Goal: Obtain resource: Download file/media

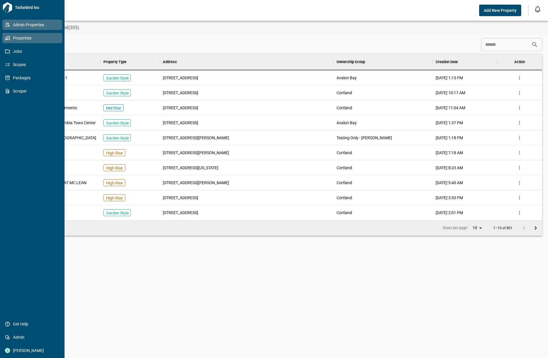
scroll to position [161, 519]
drag, startPoint x: 20, startPoint y: 40, endPoint x: 25, endPoint y: 41, distance: 5.3
click at [20, 40] on span "Properties" at bounding box center [33, 38] width 47 height 6
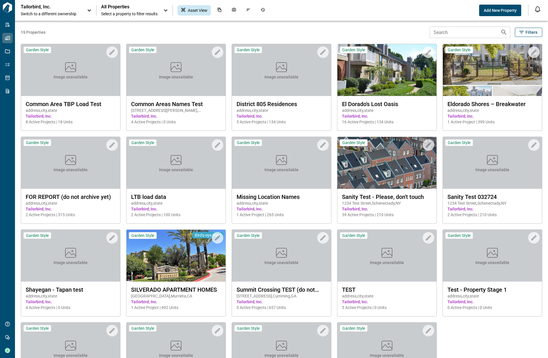
click at [91, 10] on icon at bounding box center [89, 10] width 7 height 7
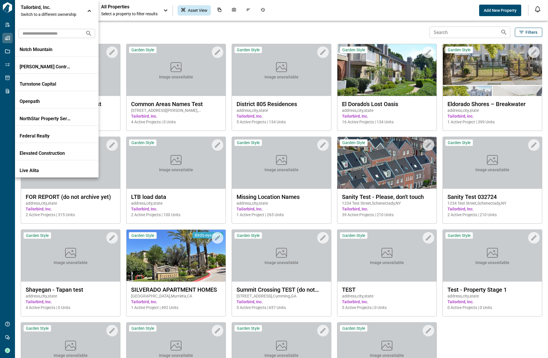
click at [130, 16] on div at bounding box center [274, 179] width 548 height 358
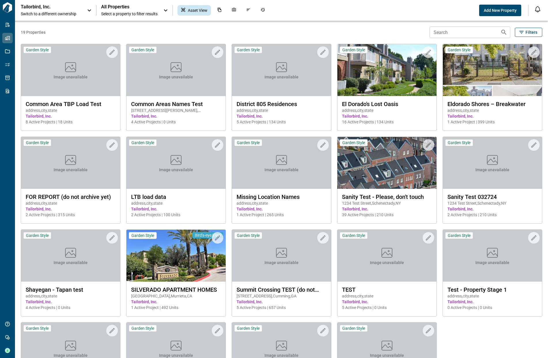
click at [131, 11] on span "Select a property to filter results" at bounding box center [129, 14] width 56 height 6
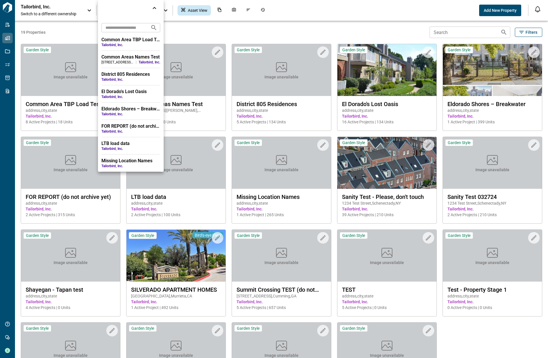
click at [127, 27] on input "text" at bounding box center [123, 27] width 44 height 11
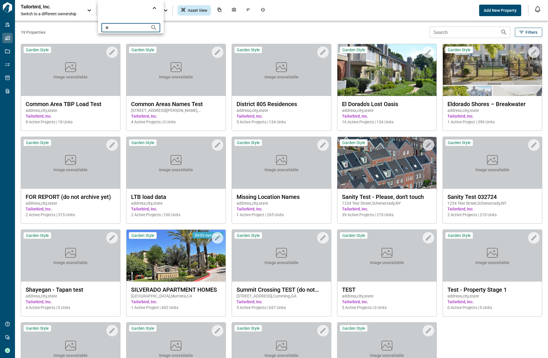
type input "*"
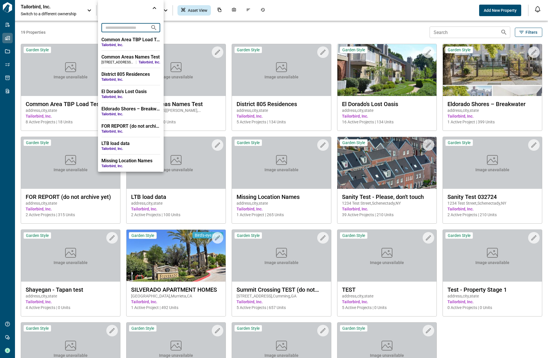
click at [90, 9] on div at bounding box center [274, 179] width 548 height 358
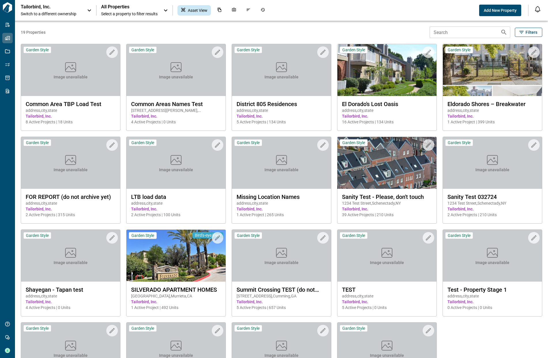
click at [90, 10] on icon at bounding box center [89, 11] width 3 height 2
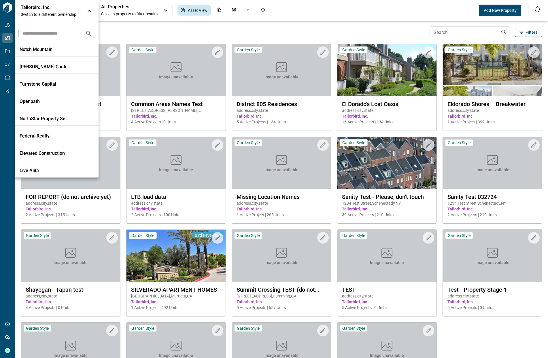
click at [60, 33] on input "text" at bounding box center [49, 33] width 62 height 11
click at [69, 32] on input "text" at bounding box center [49, 33] width 62 height 11
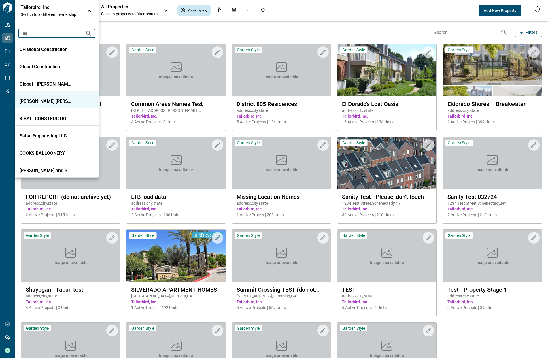
type input "***"
click at [46, 106] on li "[PERSON_NAME] [PERSON_NAME]" at bounding box center [57, 99] width 84 height 17
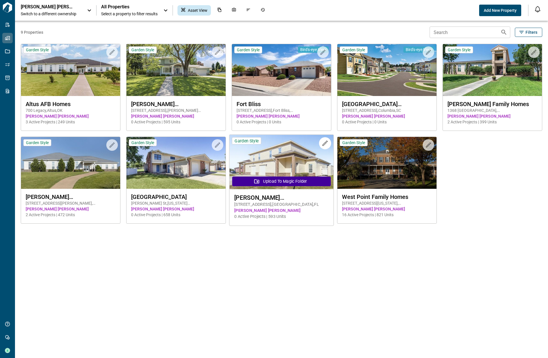
click at [267, 162] on img at bounding box center [281, 162] width 104 height 54
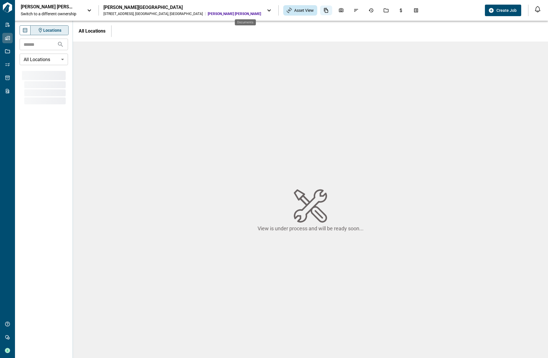
click at [324, 11] on icon "Documents" at bounding box center [326, 10] width 5 height 5
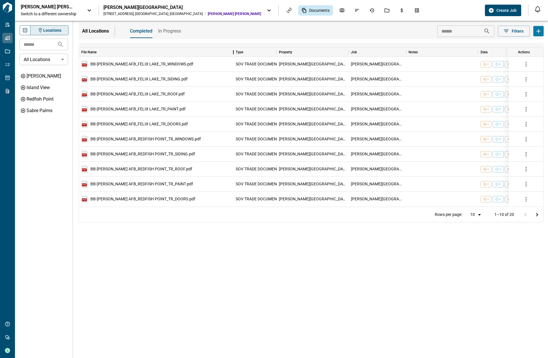
drag, startPoint x: 165, startPoint y: 52, endPoint x: 233, endPoint y: 55, distance: 67.5
click at [233, 54] on div "File Name" at bounding box center [233, 52] width 7 height 9
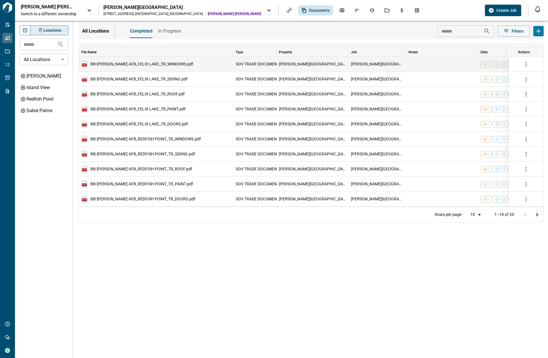
click at [163, 64] on span "BB-[PERSON_NAME] AFB_FELIX LAKE_TR_WINDOWS.pdf" at bounding box center [142, 64] width 103 height 4
click at [171, 65] on span "BB-[PERSON_NAME] AFB_FELIX LAKE_TR_WINDOWS.pdf" at bounding box center [142, 64] width 103 height 4
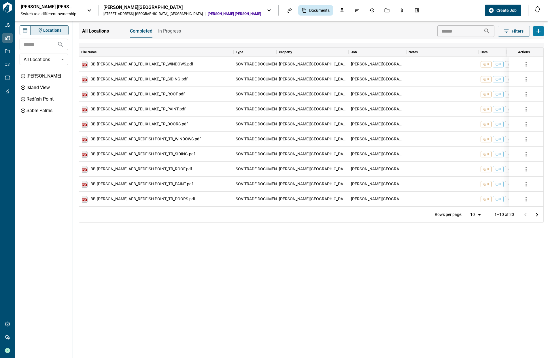
click at [291, 269] on div "Locations ​ All Locations ​ [PERSON_NAME][GEOGRAPHIC_DATA] View [GEOGRAPHIC_DAT…" at bounding box center [281, 189] width 533 height 337
click at [524, 65] on icon "button" at bounding box center [526, 64] width 7 height 7
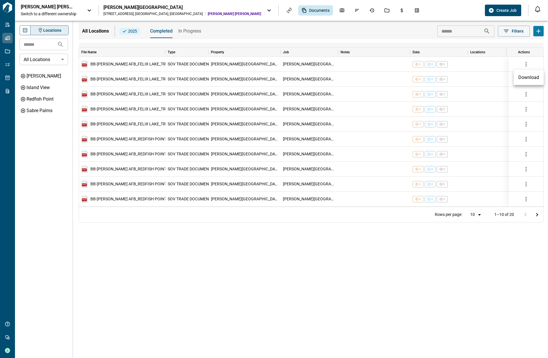
click at [527, 65] on div at bounding box center [274, 179] width 548 height 358
click at [293, 256] on div "Locations ​ All Locations ​ [PERSON_NAME][GEOGRAPHIC_DATA] View [GEOGRAPHIC_DAT…" at bounding box center [281, 189] width 533 height 337
